Goal: Transaction & Acquisition: Purchase product/service

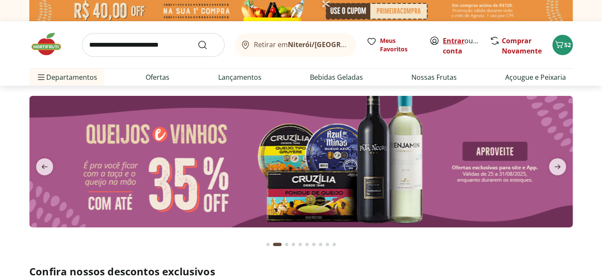
click at [449, 40] on link "Entrar" at bounding box center [454, 40] width 22 height 9
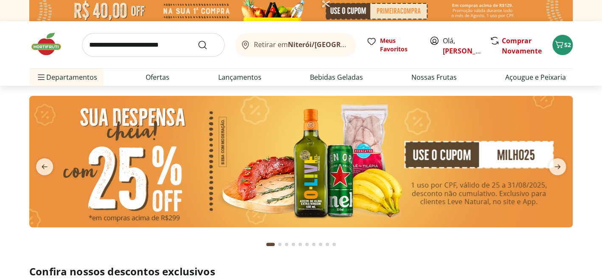
click at [472, 150] on img at bounding box center [301, 162] width 544 height 132
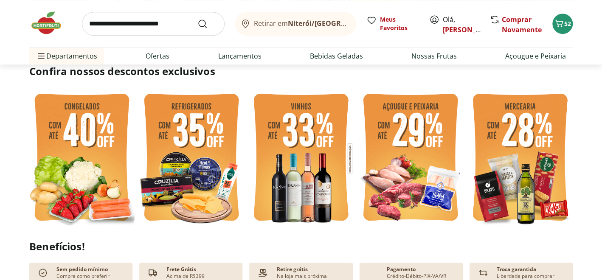
scroll to position [255, 0]
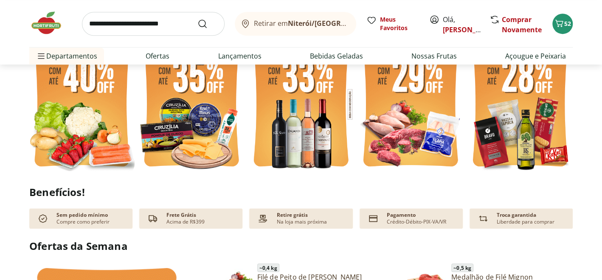
click at [85, 117] on img at bounding box center [81, 104] width 105 height 141
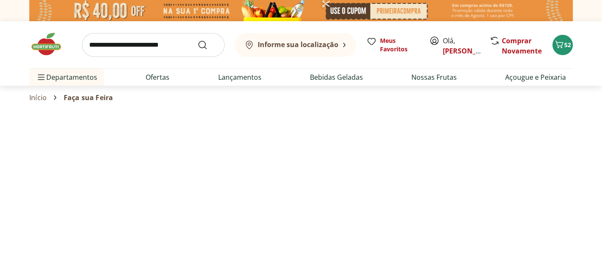
select select "**********"
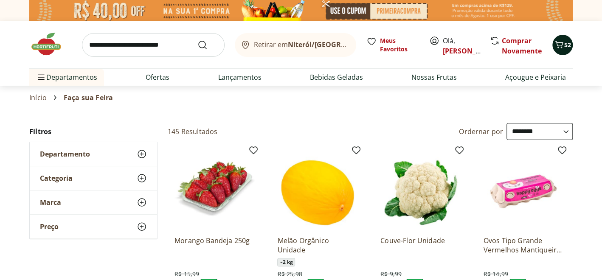
click at [565, 47] on span "52" at bounding box center [568, 45] width 7 height 8
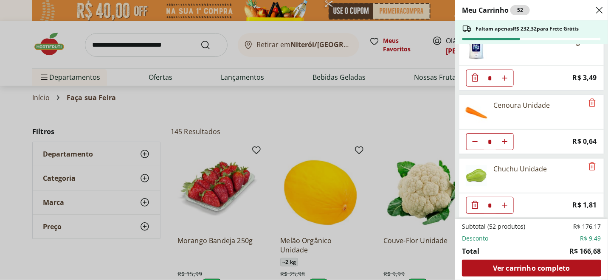
scroll to position [85, 0]
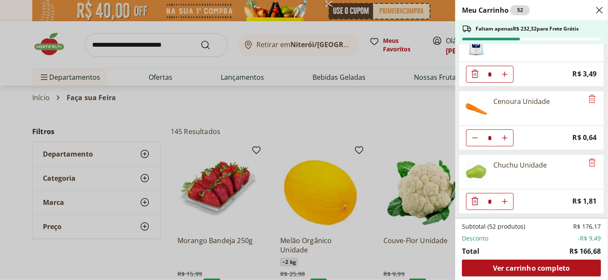
click at [503, 136] on use "Aumentar Quantidade" at bounding box center [505, 138] width 7 height 7
type input "*"
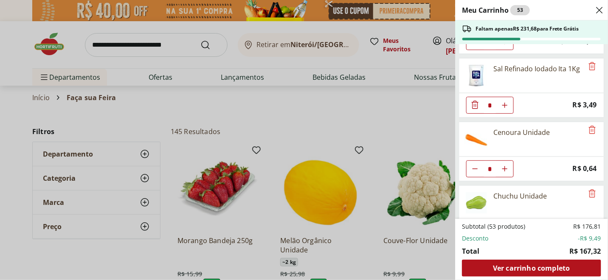
scroll to position [170, 0]
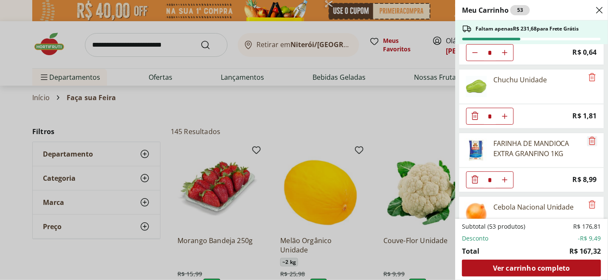
click at [590, 138] on icon "Remove" at bounding box center [593, 141] width 10 height 10
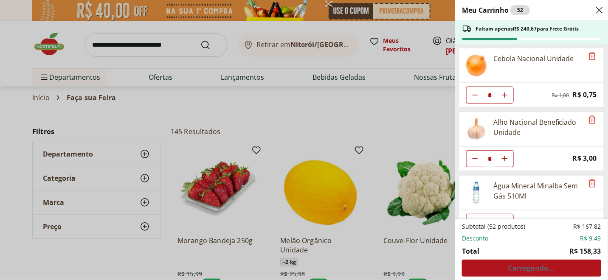
scroll to position [297, 0]
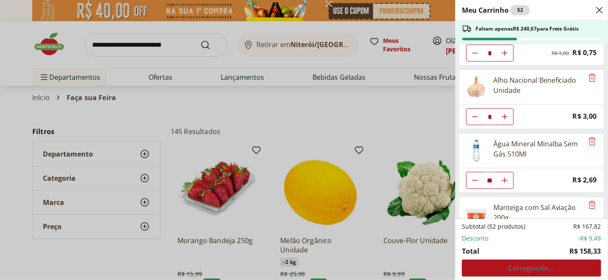
click at [508, 177] on icon "Aumentar Quantidade" at bounding box center [505, 180] width 7 height 7
type input "**"
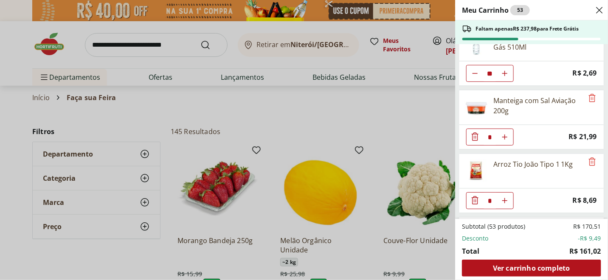
scroll to position [425, 0]
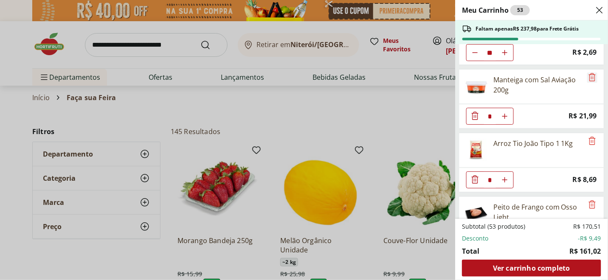
click at [588, 74] on icon "Remove" at bounding box center [593, 77] width 10 height 10
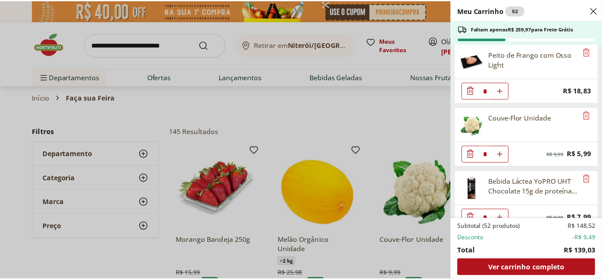
scroll to position [522, 0]
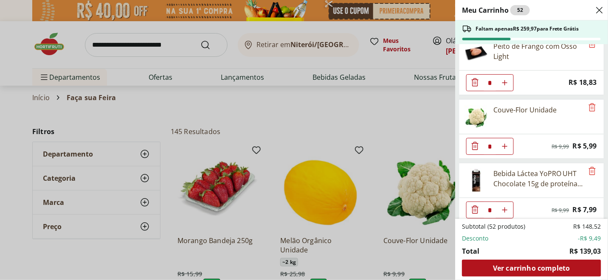
click at [291, 114] on div "Meu Carrinho 52 Faltam apenas R$ 259,97 para Frete Grátis Batata Inglesa Unidad…" at bounding box center [304, 140] width 608 height 280
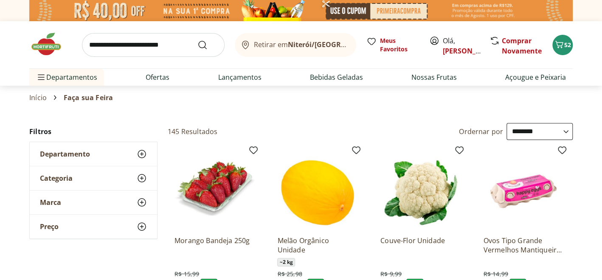
click at [158, 52] on input "search" at bounding box center [153, 45] width 143 height 24
type input "**********"
click at [198, 40] on button "Submit Search" at bounding box center [208, 45] width 20 height 10
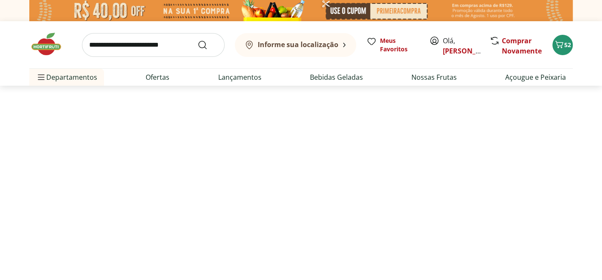
select select "**********"
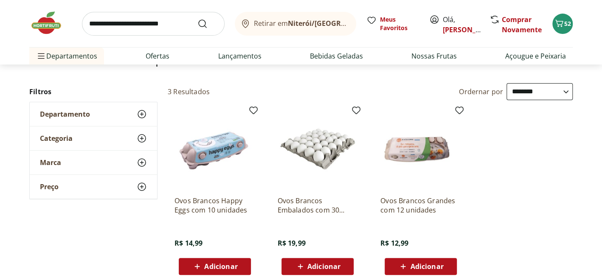
scroll to position [85, 0]
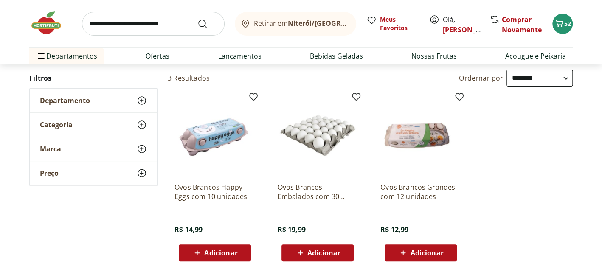
click at [329, 250] on span "Adicionar" at bounding box center [324, 253] width 33 height 7
click at [125, 26] on input "search" at bounding box center [153, 24] width 143 height 24
click at [42, 24] on img at bounding box center [50, 22] width 42 height 25
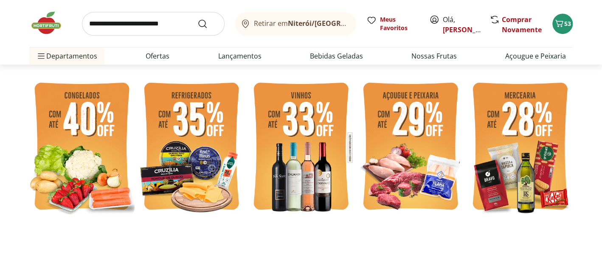
scroll to position [212, 0]
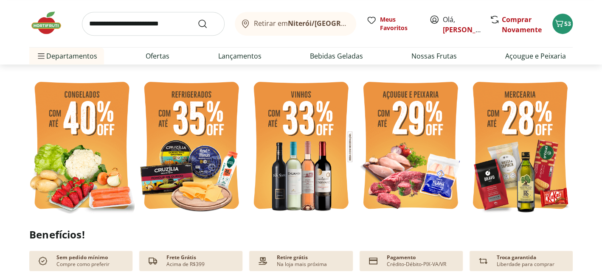
click at [100, 147] on img at bounding box center [81, 146] width 105 height 141
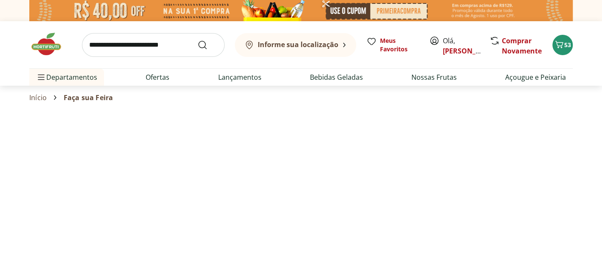
select select "**********"
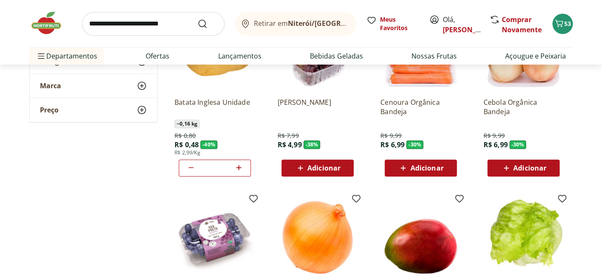
scroll to position [339, 0]
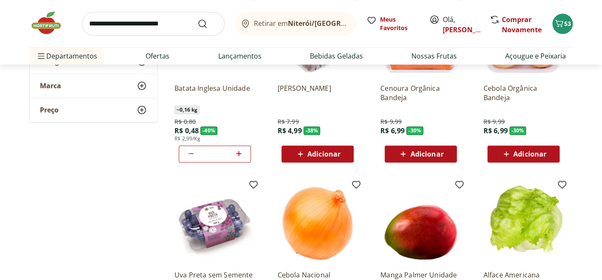
click at [236, 154] on icon at bounding box center [239, 154] width 11 height 10
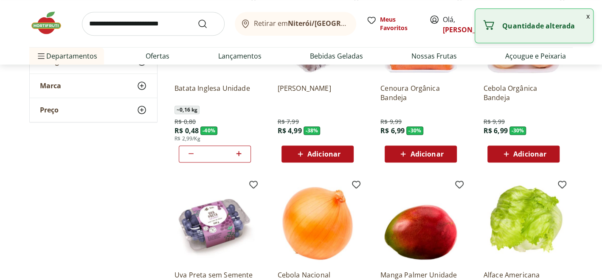
click at [236, 154] on icon at bounding box center [239, 154] width 11 height 10
type input "**"
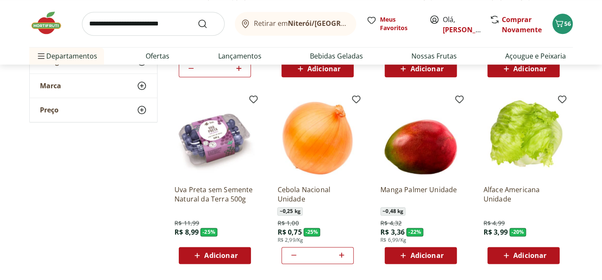
click at [427, 255] on span "Adicionar" at bounding box center [426, 255] width 33 height 7
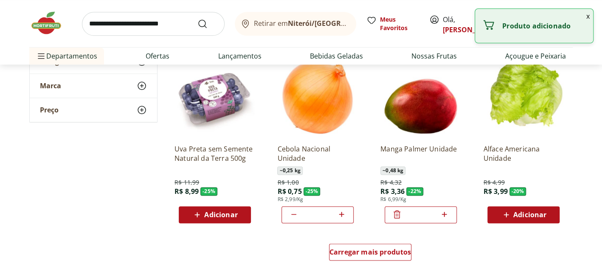
scroll to position [510, 0]
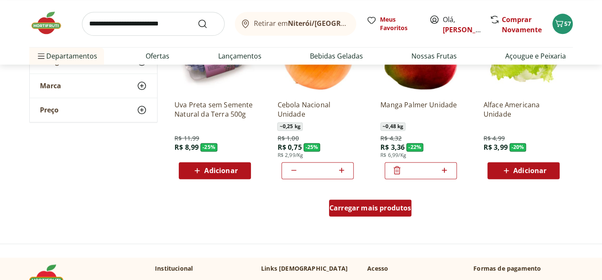
click at [374, 207] on span "Carregar mais produtos" at bounding box center [371, 208] width 82 height 7
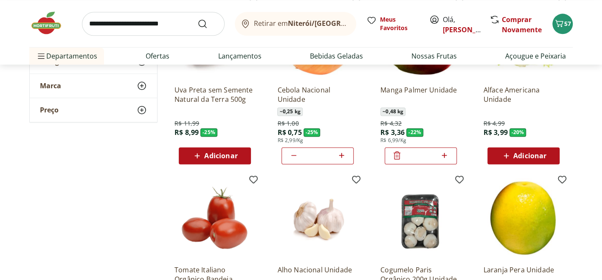
scroll to position [680, 0]
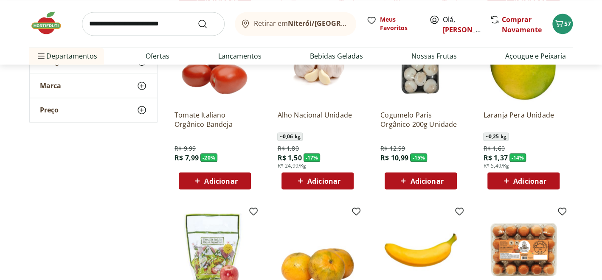
click at [322, 182] on span "Adicionar" at bounding box center [324, 181] width 33 height 7
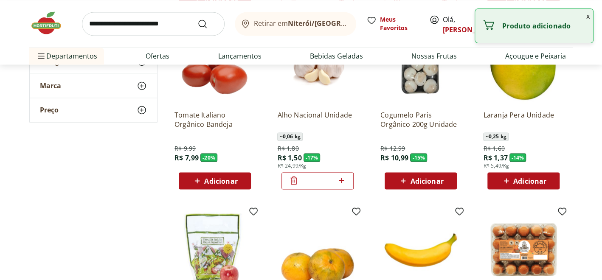
click at [342, 182] on icon at bounding box center [341, 180] width 5 height 5
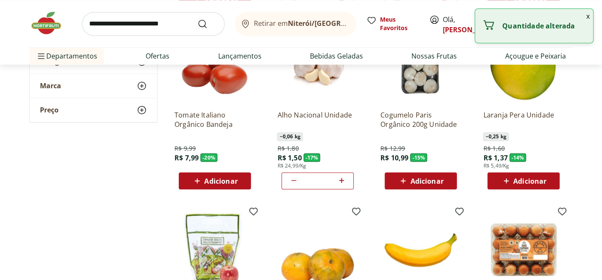
type input "*"
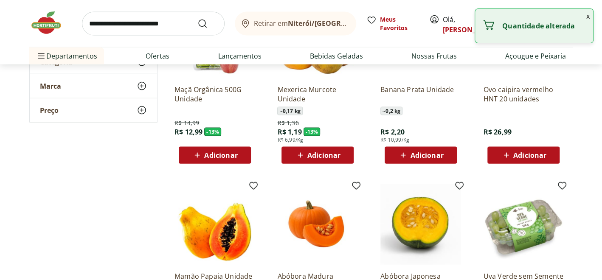
scroll to position [1020, 0]
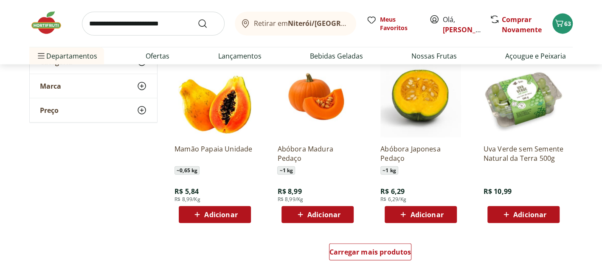
click at [209, 215] on span "Adicionar" at bounding box center [220, 215] width 33 height 7
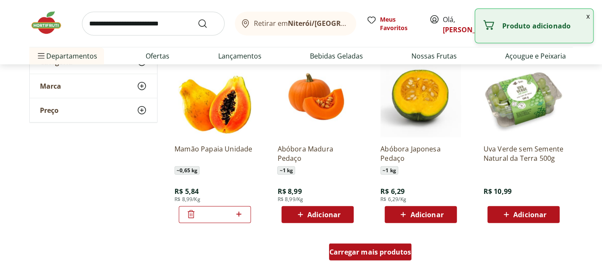
click at [375, 249] on span "Carregar mais produtos" at bounding box center [371, 252] width 82 height 7
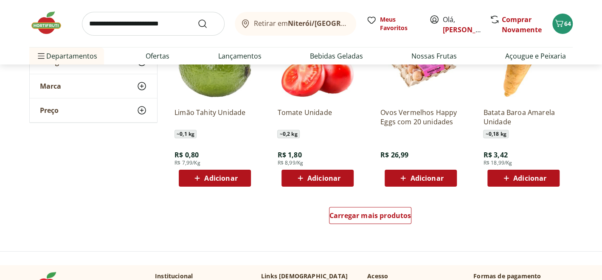
scroll to position [1614, 0]
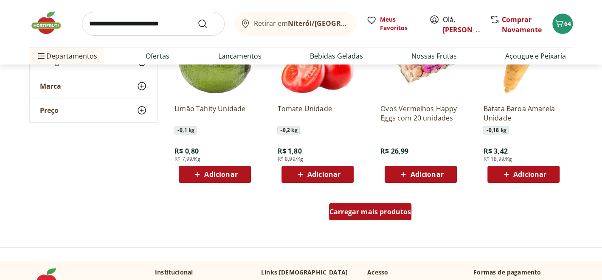
click at [380, 210] on span "Carregar mais produtos" at bounding box center [371, 212] width 82 height 7
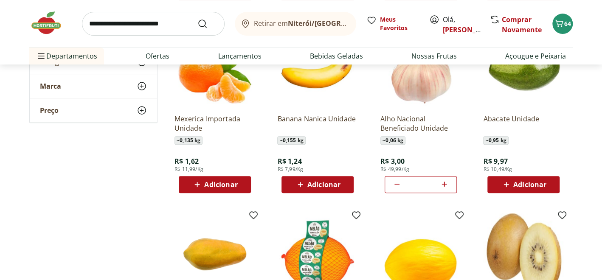
scroll to position [1784, 0]
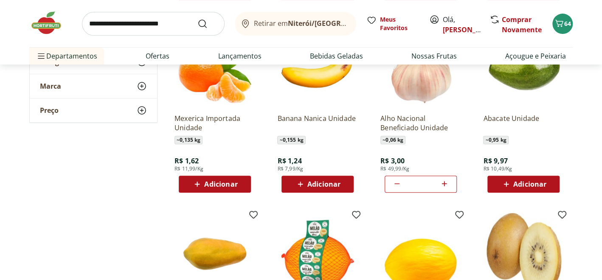
click at [399, 184] on icon at bounding box center [397, 184] width 10 height 10
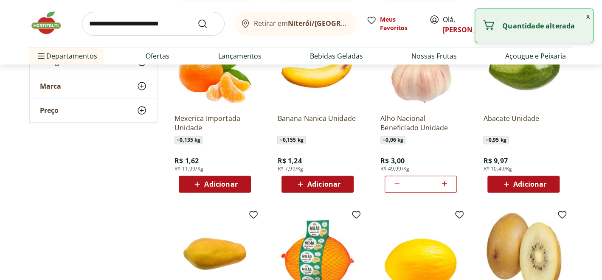
click at [399, 184] on icon at bounding box center [397, 184] width 10 height 10
type input "*"
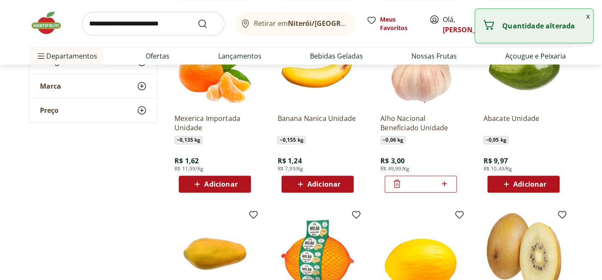
click at [399, 184] on icon at bounding box center [397, 184] width 7 height 8
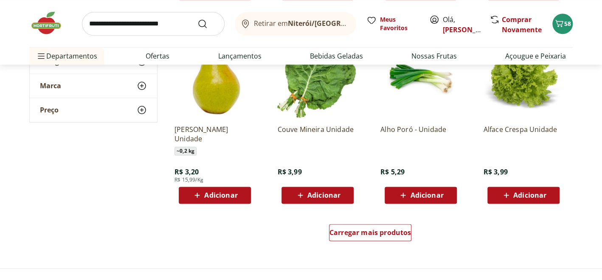
scroll to position [2167, 0]
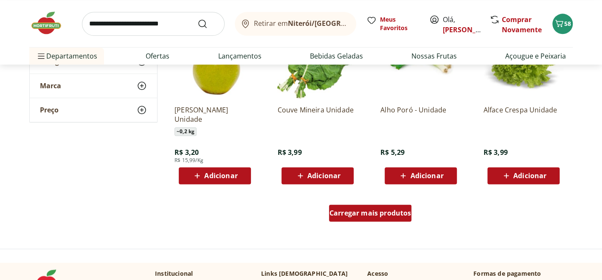
click at [343, 211] on span "Carregar mais produtos" at bounding box center [371, 213] width 82 height 7
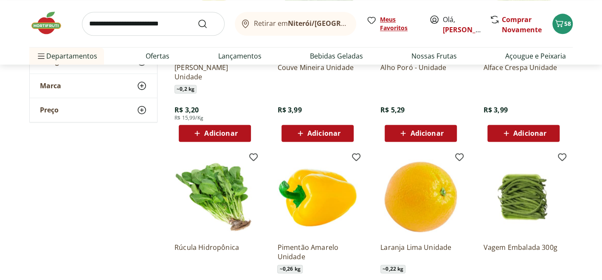
scroll to position [2294, 0]
